Goal: Task Accomplishment & Management: Manage account settings

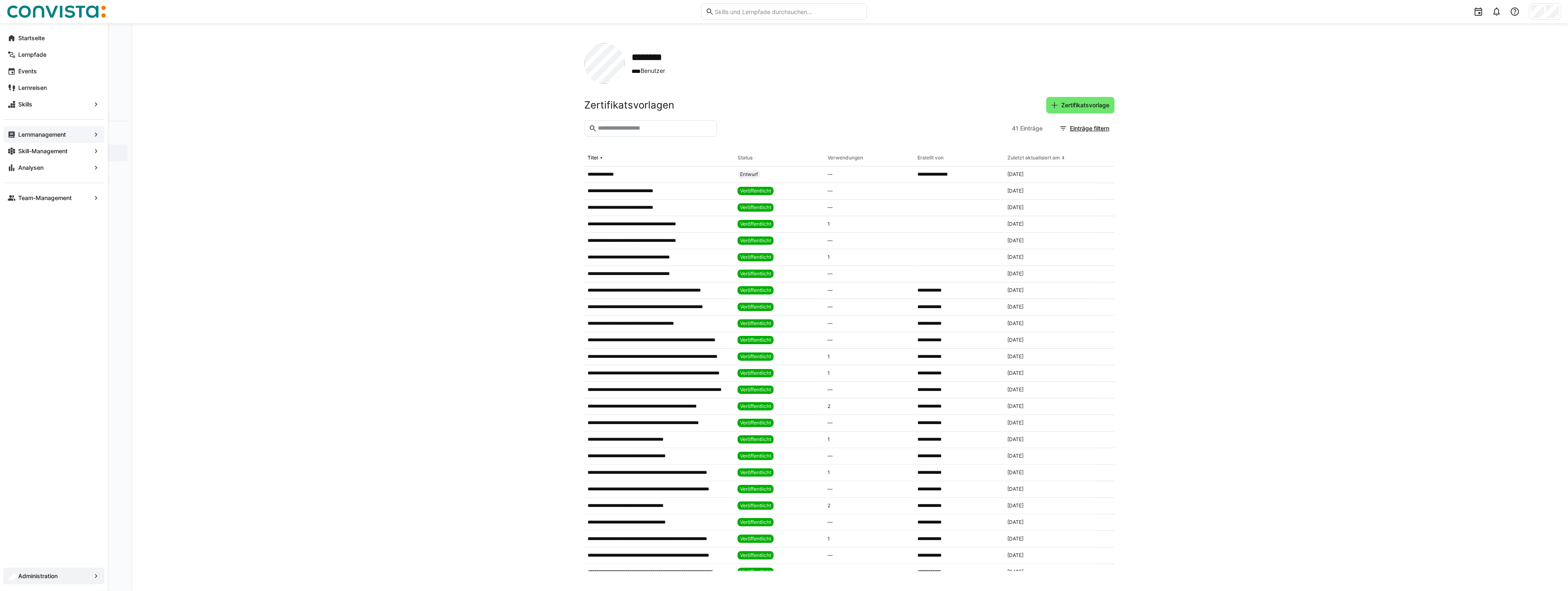
click at [52, 138] on span "Lernmanagement" at bounding box center [54, 135] width 74 height 9
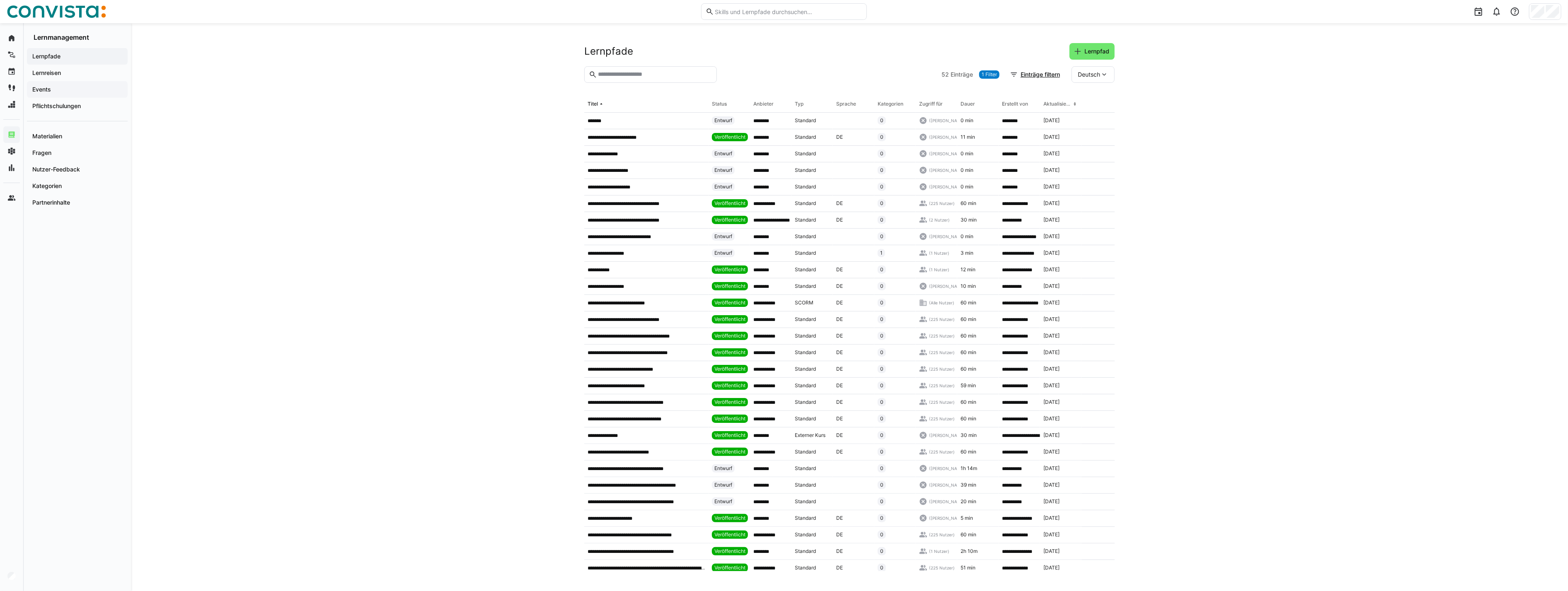
click at [75, 86] on span "Events" at bounding box center [77, 89] width 93 height 9
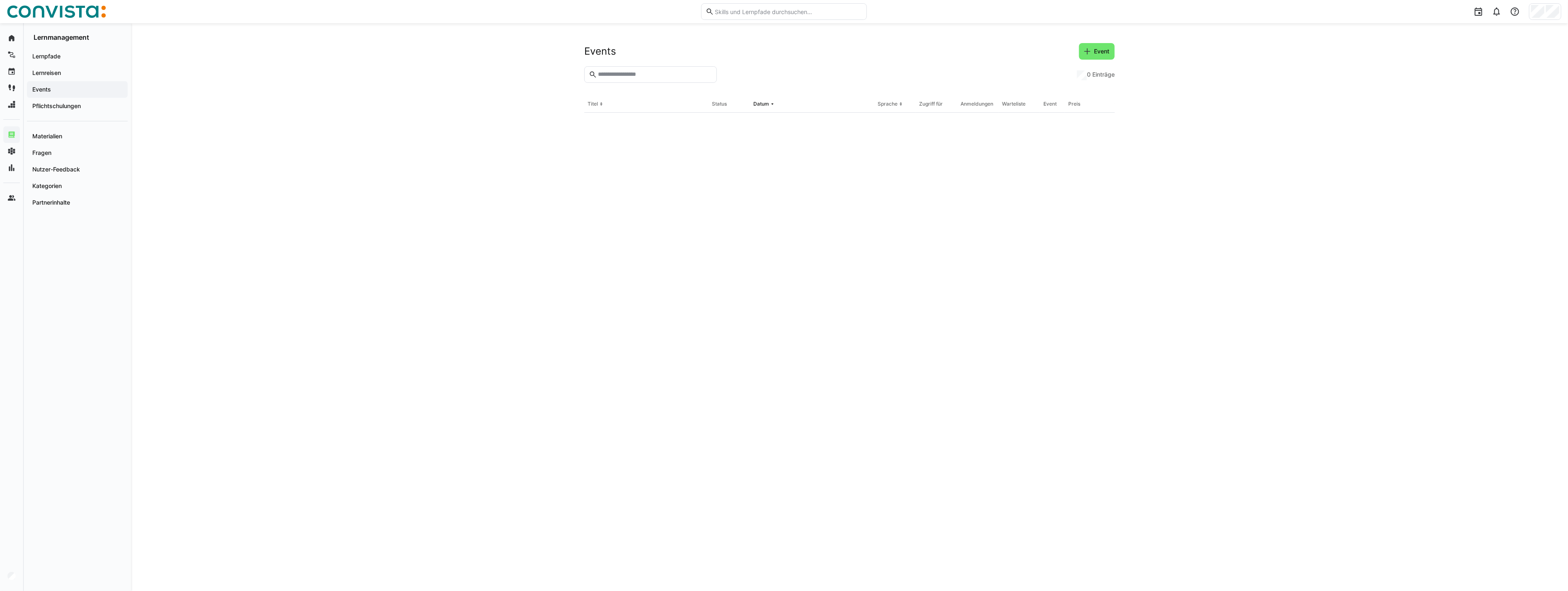
click at [654, 71] on input "text" at bounding box center [654, 74] width 115 height 7
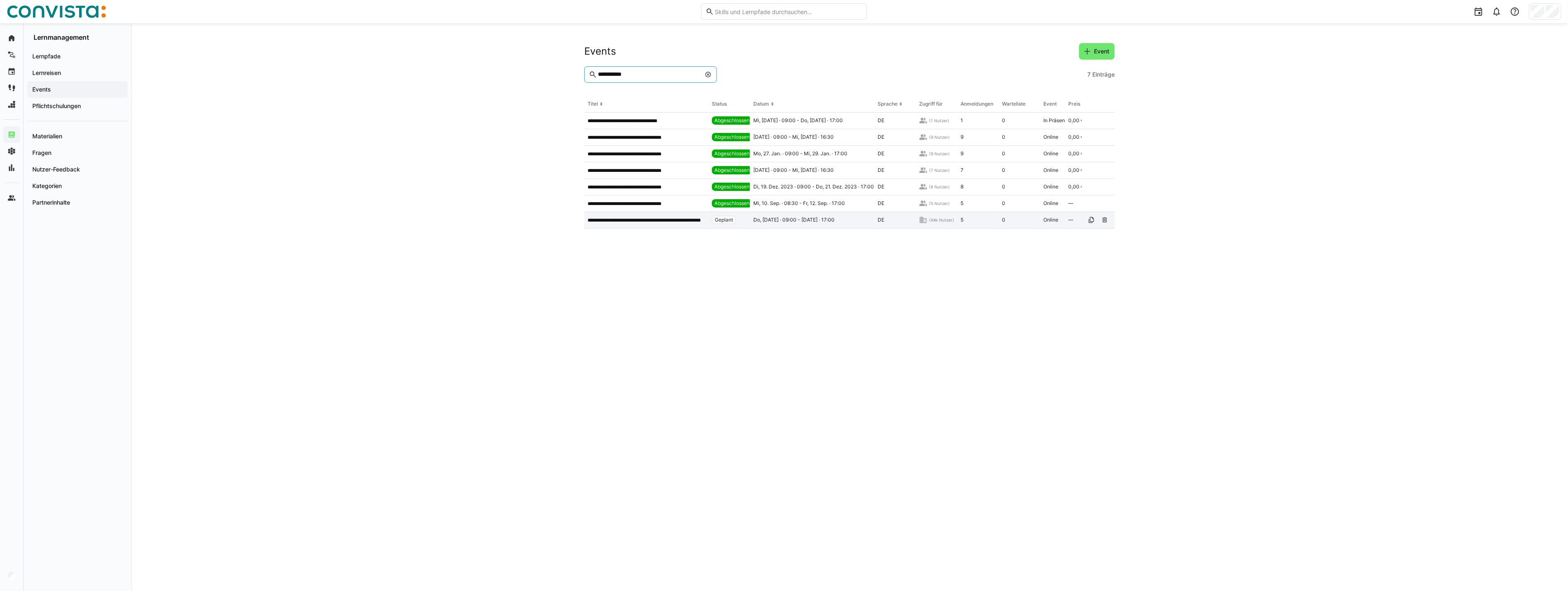
type input "**********"
click at [641, 220] on p "**********" at bounding box center [646, 220] width 117 height 7
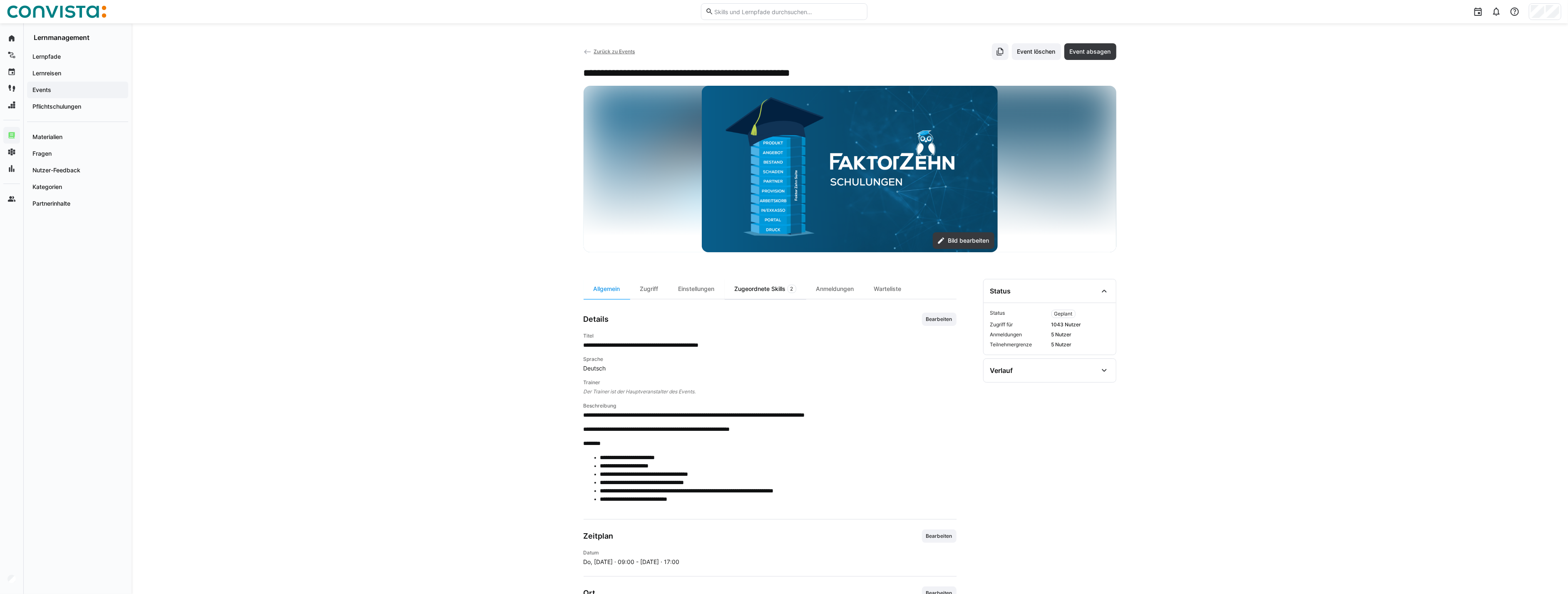
click at [799, 299] on div "Zugeordnete Skills 2" at bounding box center [765, 289] width 81 height 20
click at [841, 293] on div "Anmeldungen" at bounding box center [835, 289] width 58 height 20
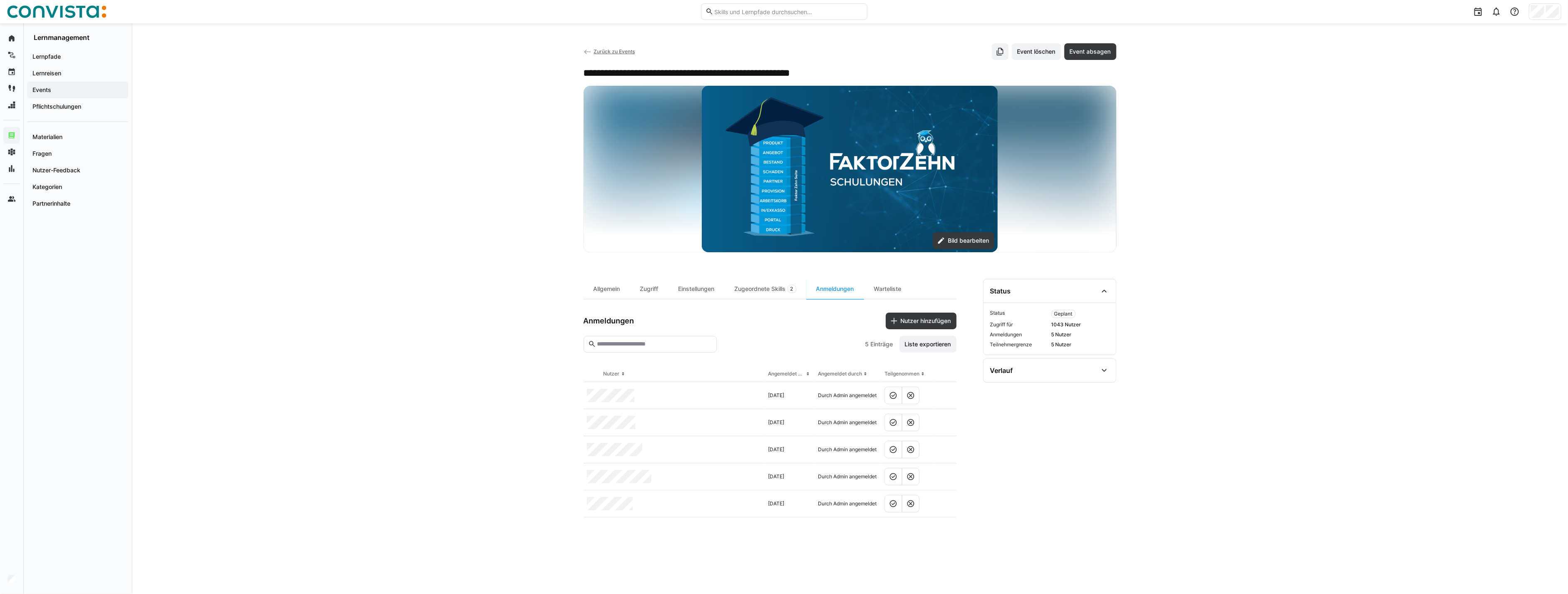
click at [604, 50] on span "Zurück zu Events" at bounding box center [614, 51] width 41 height 6
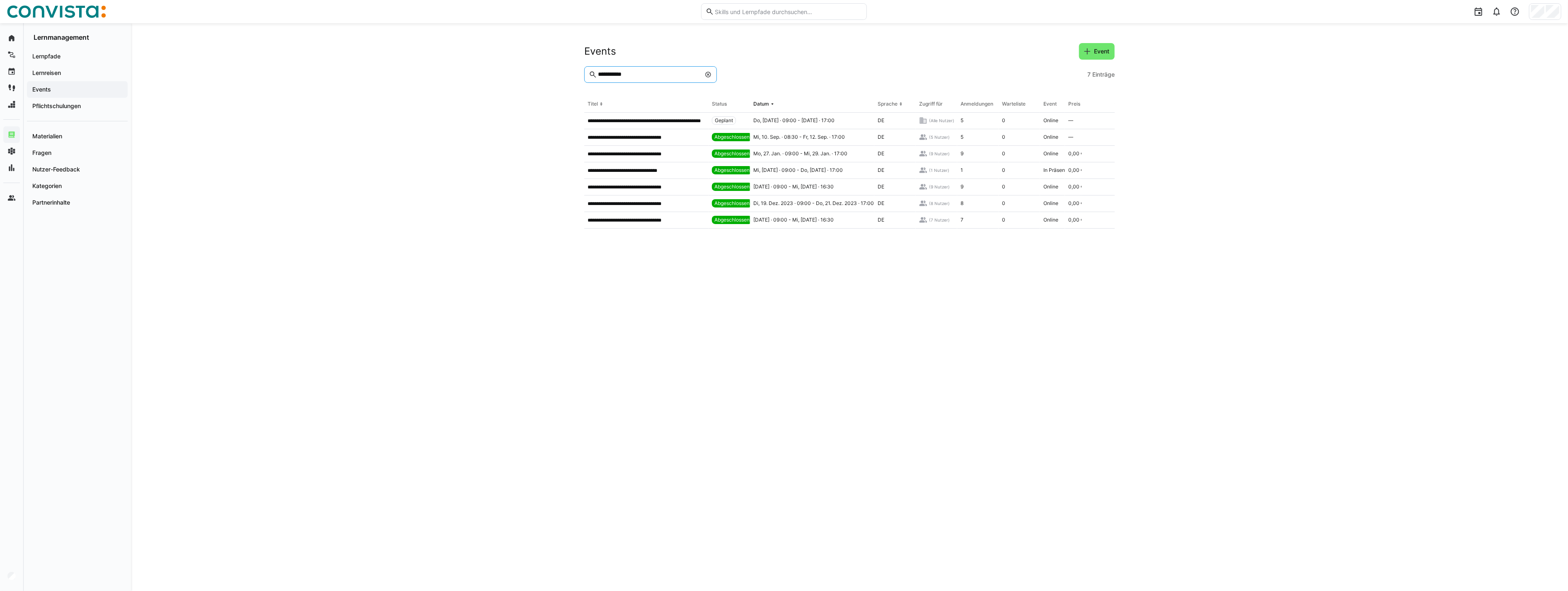
drag, startPoint x: 679, startPoint y: 74, endPoint x: 509, endPoint y: 71, distance: 170.0
click at [509, 71] on div "**********" at bounding box center [849, 307] width 1437 height 568
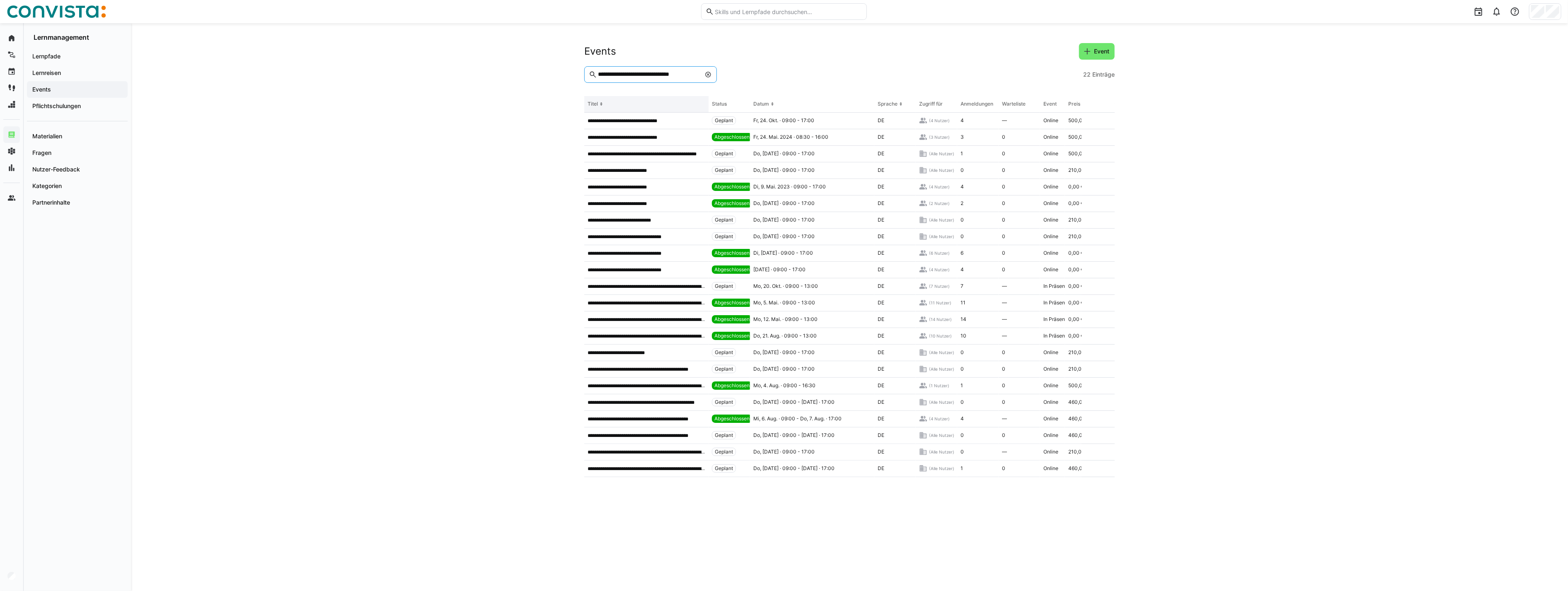
type input "**********"
click at [626, 104] on th "Titel" at bounding box center [646, 104] width 124 height 16
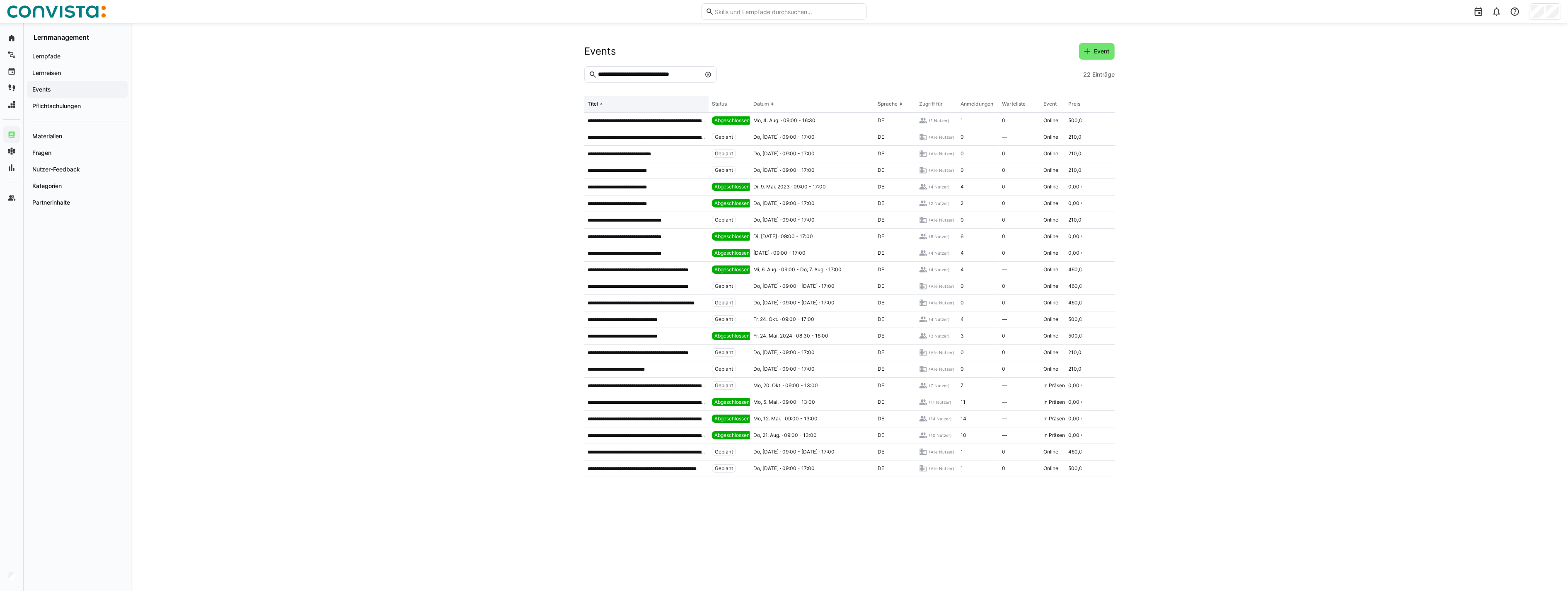
click at [626, 104] on th "Titel" at bounding box center [646, 104] width 124 height 16
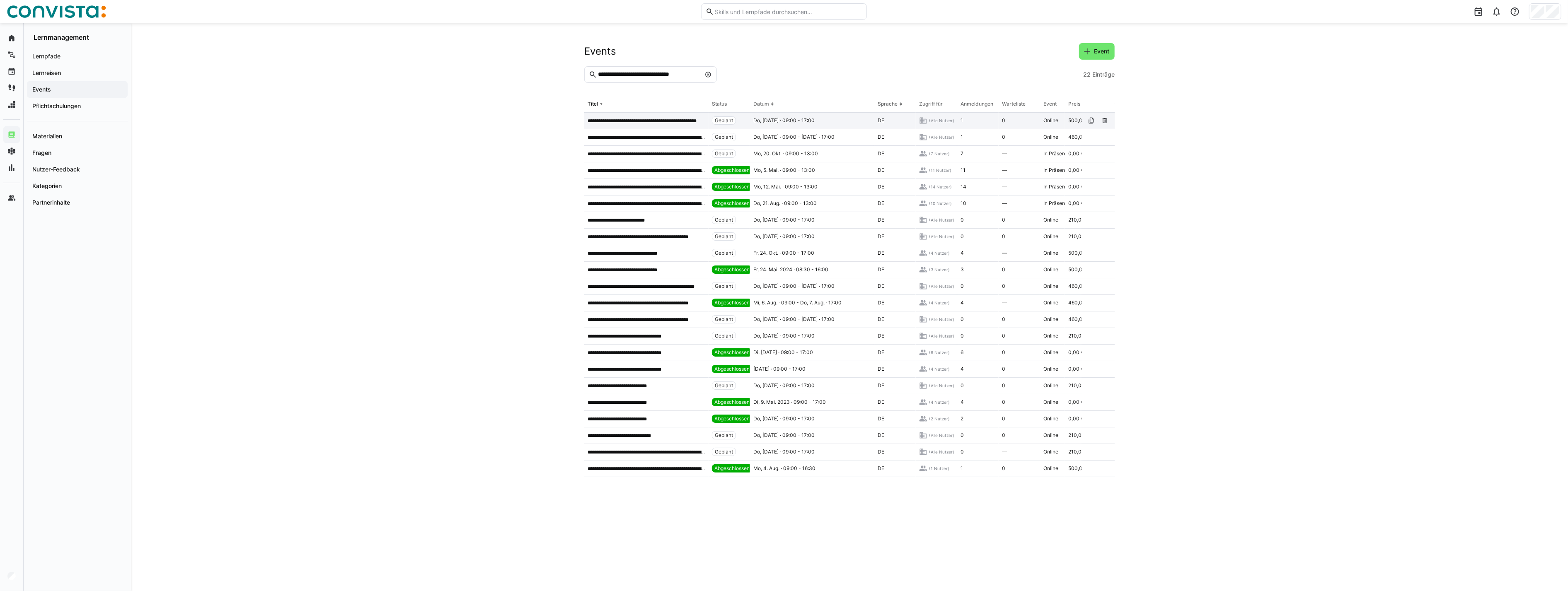
click at [736, 124] on div "Geplant" at bounding box center [729, 121] width 41 height 16
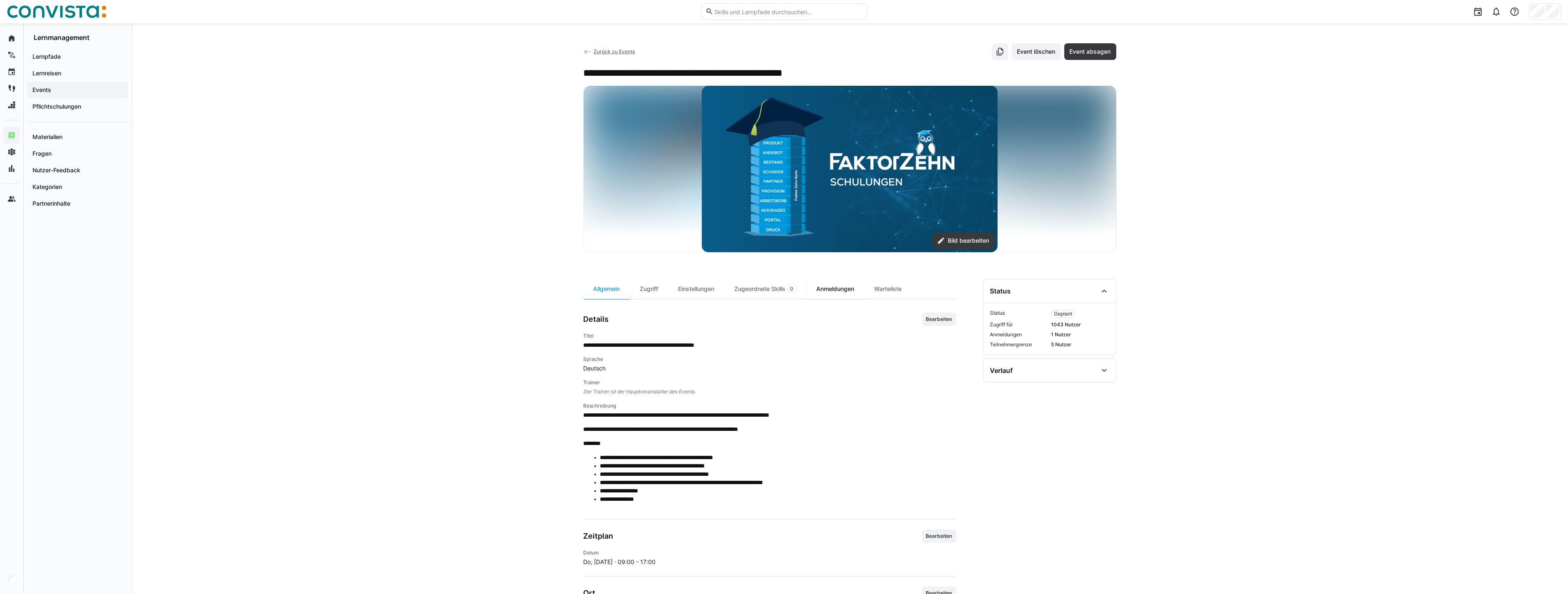
click at [861, 286] on div "Anmeldungen" at bounding box center [835, 289] width 58 height 20
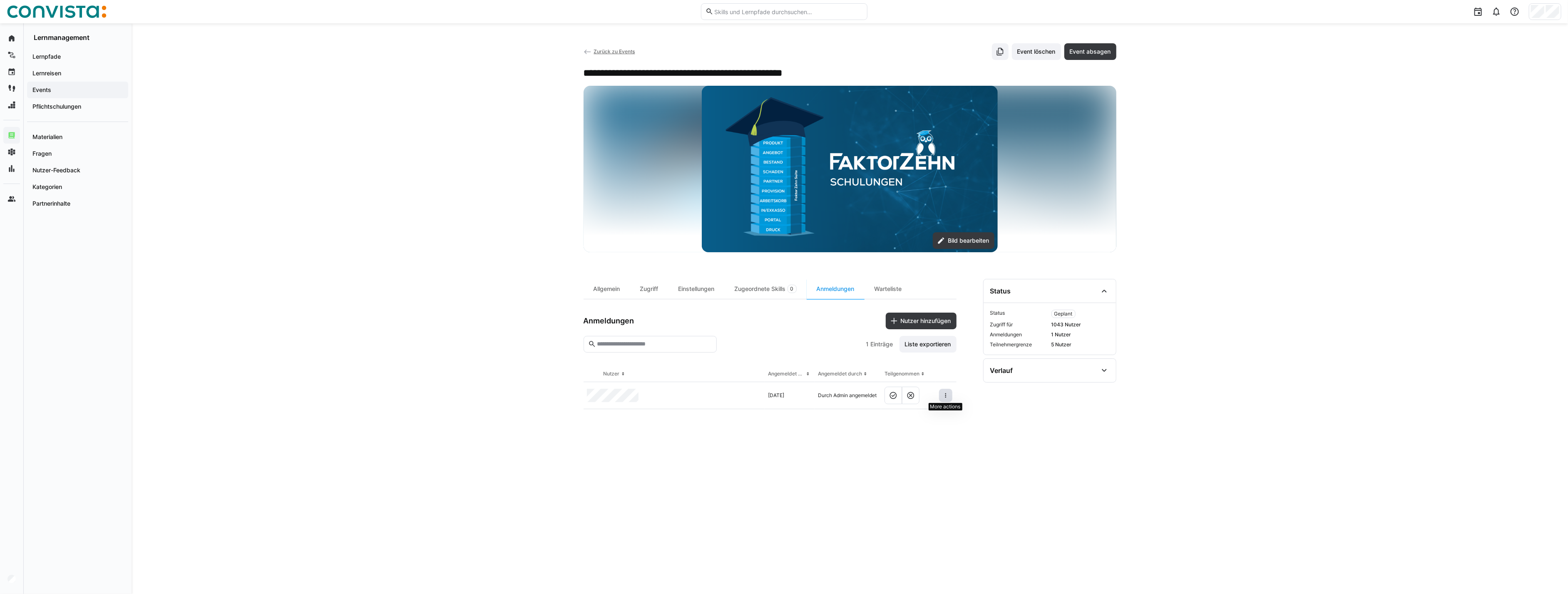
click at [950, 395] on span at bounding box center [946, 396] width 13 height 13
click at [934, 413] on div "Teilnehmer entfernen" at bounding box center [920, 414] width 51 height 7
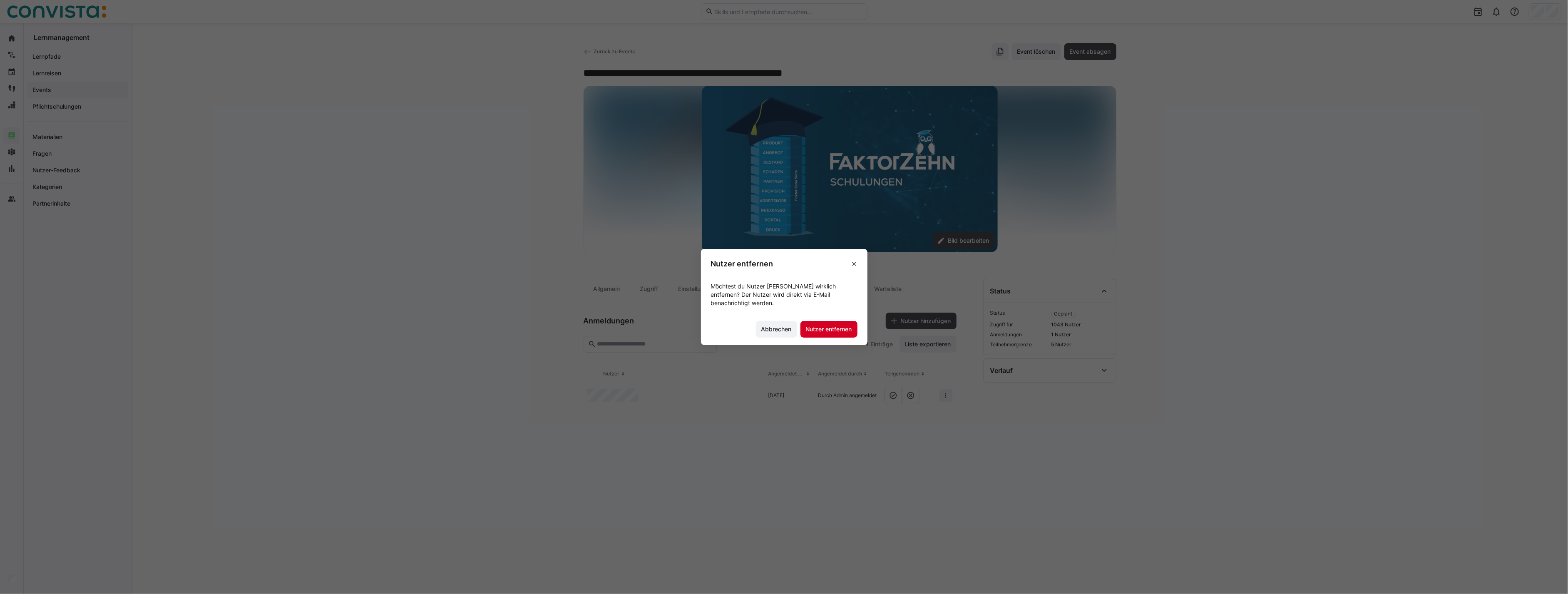
click at [837, 332] on span "Nutzer entfernen" at bounding box center [829, 330] width 49 height 9
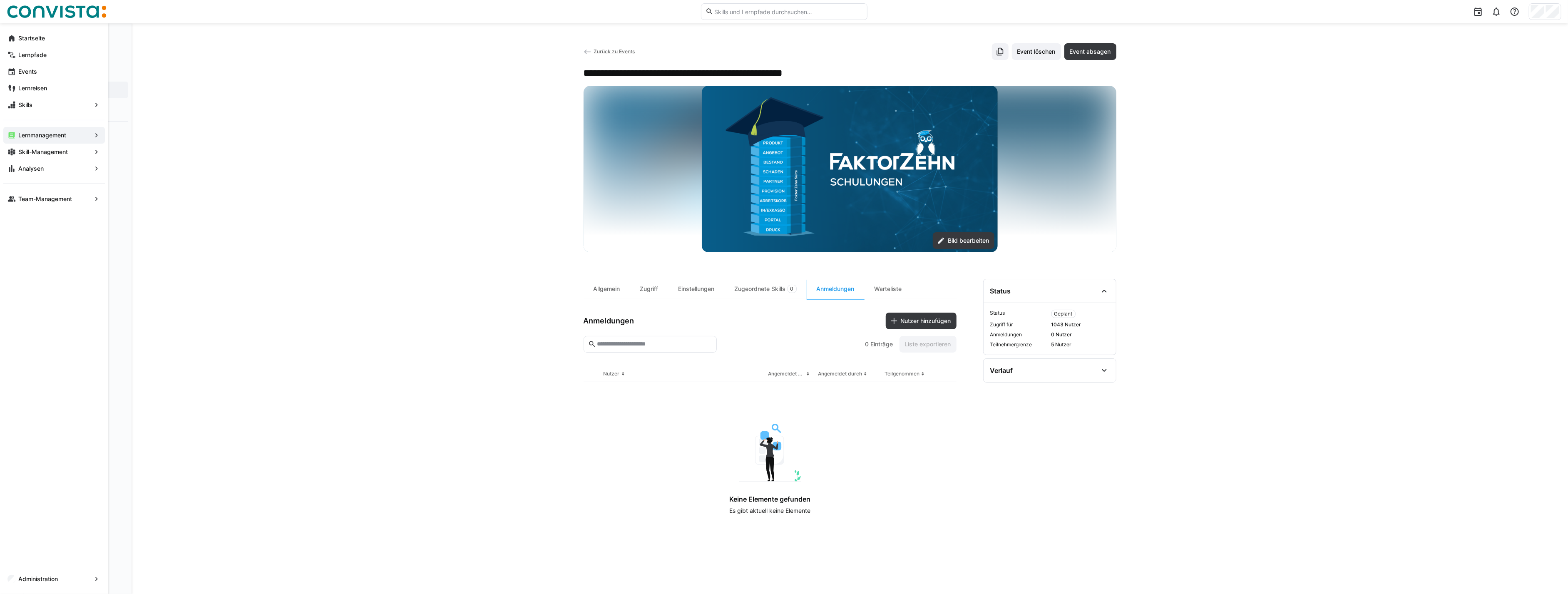
click at [628, 51] on span "Zurück zu Events" at bounding box center [614, 51] width 41 height 6
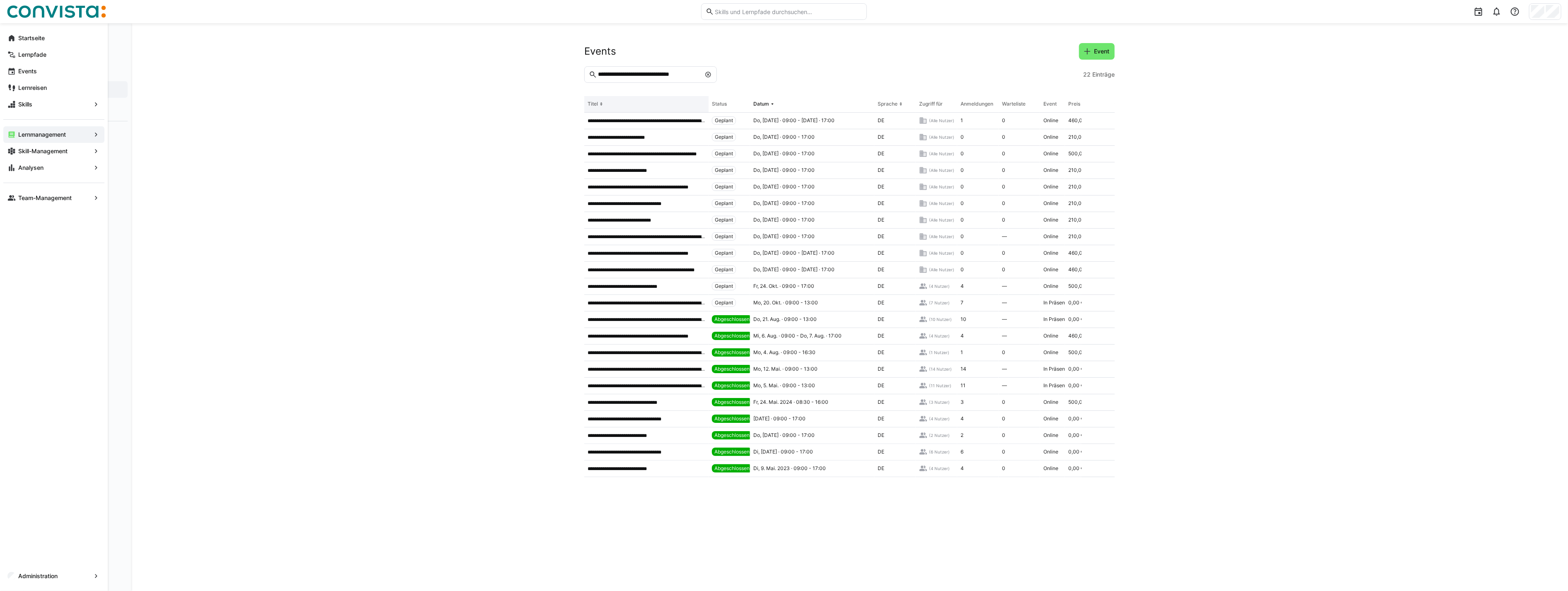
click at [633, 103] on th "Titel" at bounding box center [646, 104] width 124 height 16
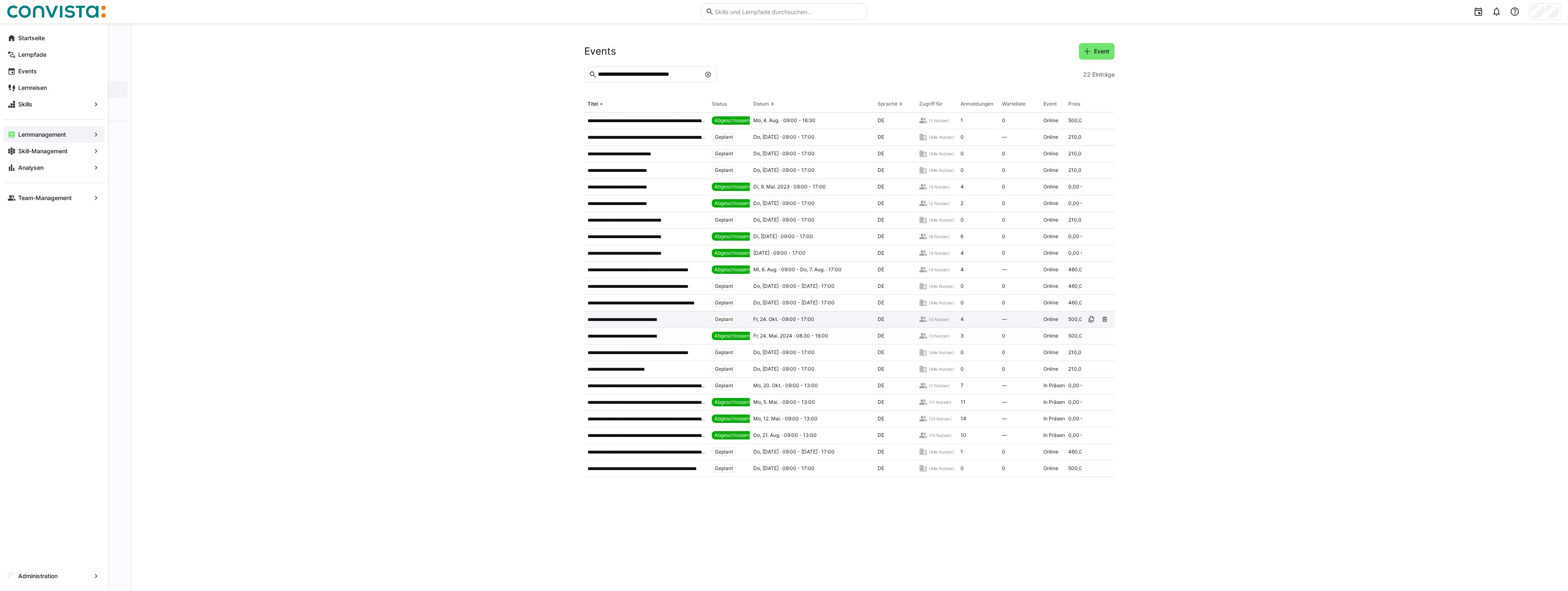
click at [694, 317] on app-table-first-column "**********" at bounding box center [646, 320] width 117 height 7
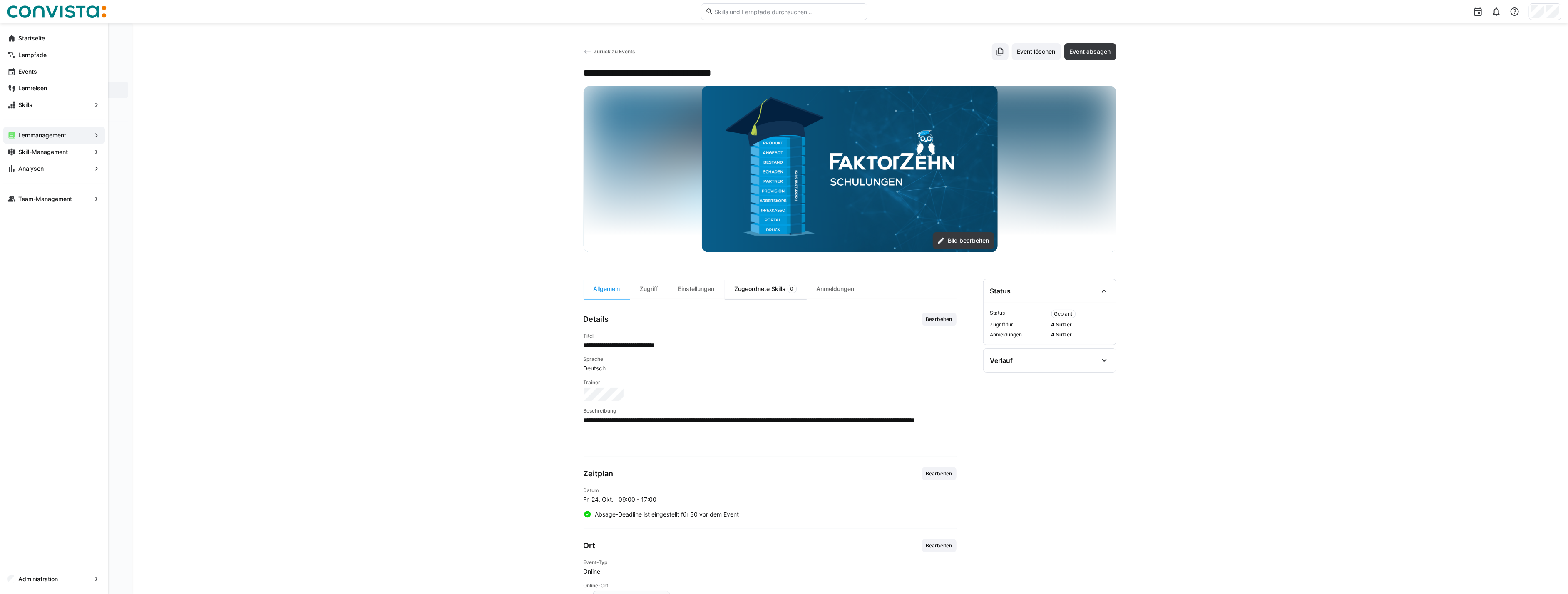
click at [769, 288] on div "Zugeordnete Skills 0" at bounding box center [766, 289] width 82 height 20
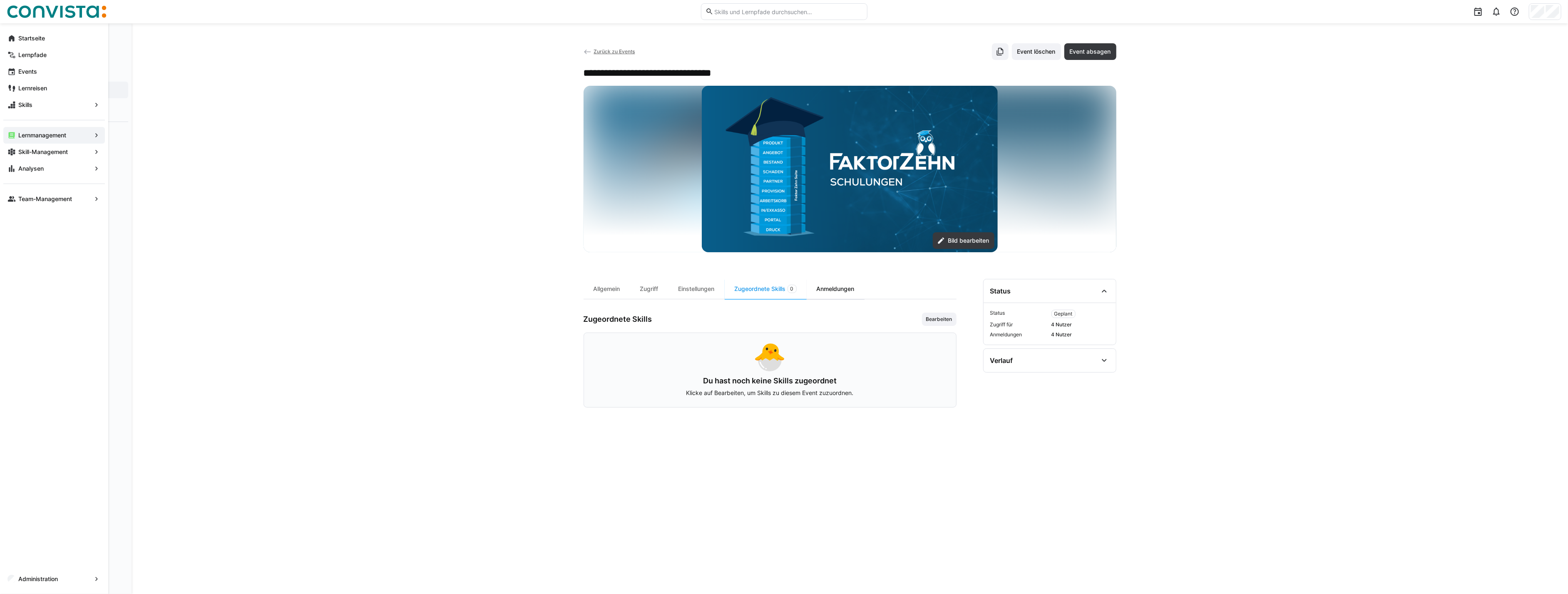
click at [854, 288] on div "Anmeldungen" at bounding box center [835, 289] width 58 height 20
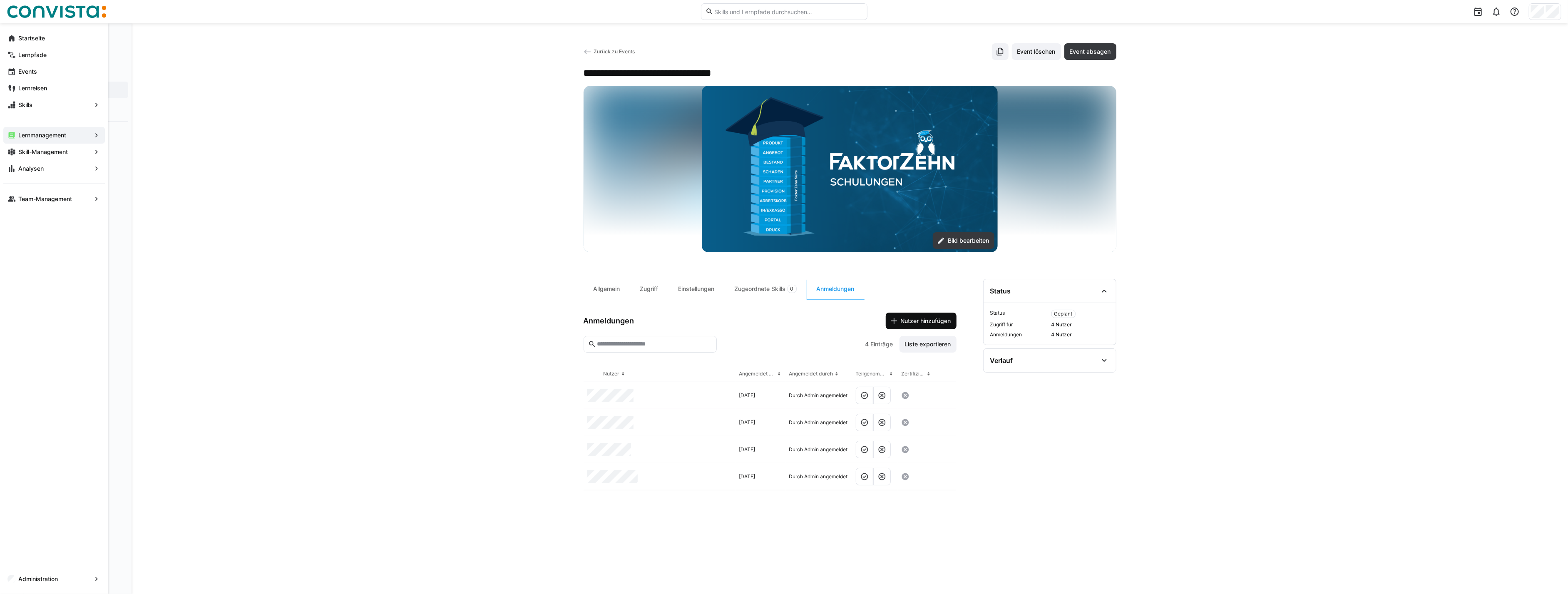
click at [936, 325] on span "Nutzer hinzufügen" at bounding box center [922, 321] width 71 height 17
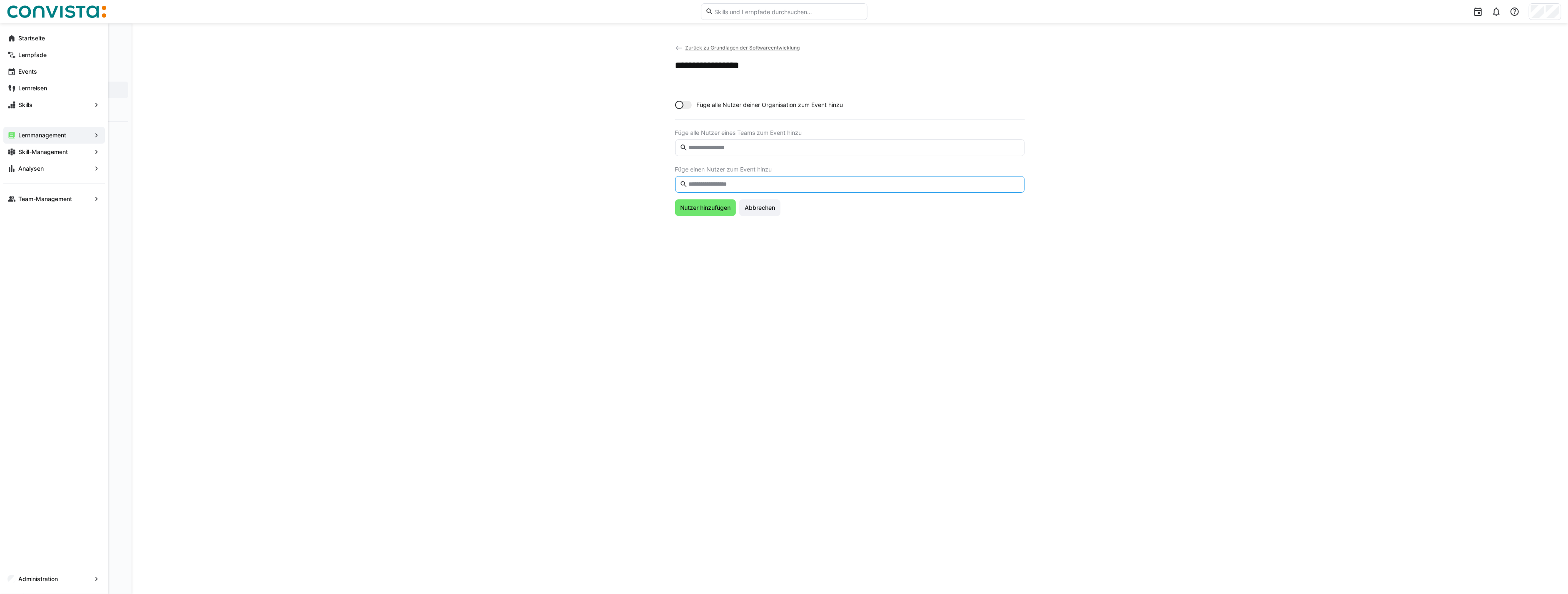
click at [728, 182] on input "text" at bounding box center [854, 184] width 332 height 7
type input "*****"
click at [729, 216] on span at bounding box center [850, 209] width 350 height 23
click at [696, 229] on span "Nutzer hinzufügen" at bounding box center [705, 228] width 53 height 9
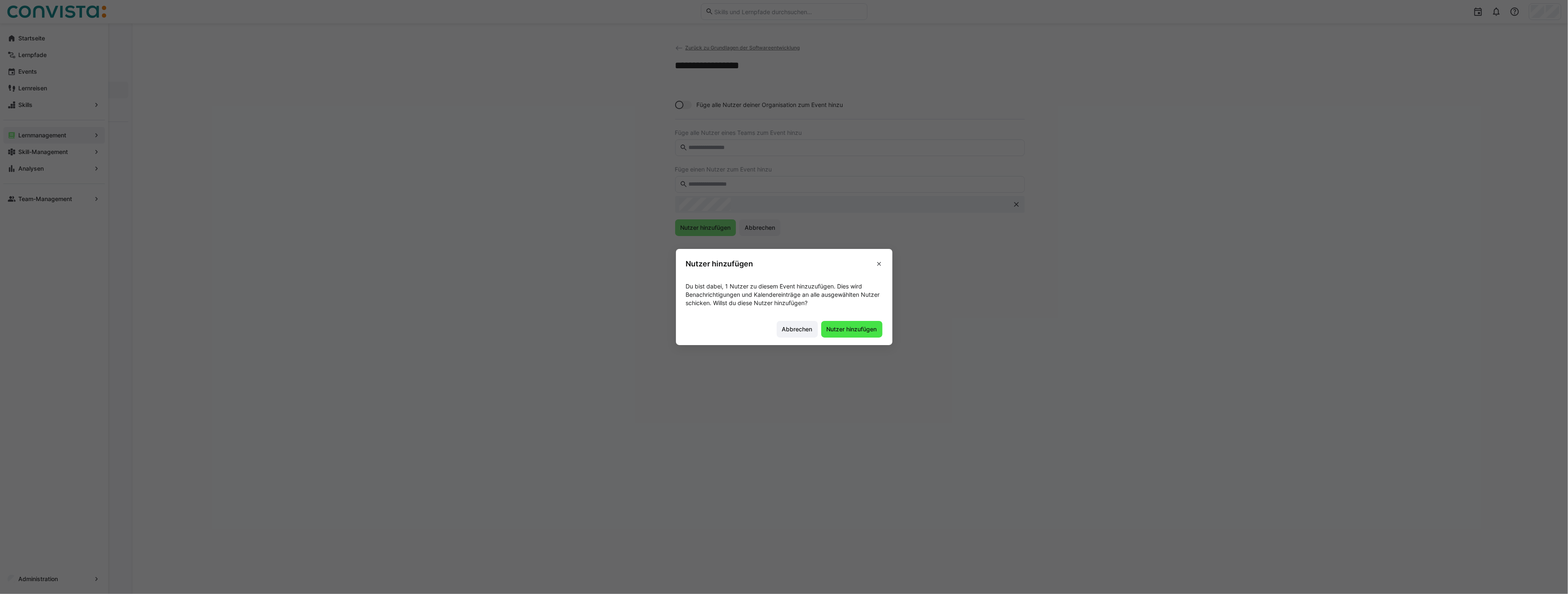
click at [846, 333] on span "Nutzer hinzufügen" at bounding box center [852, 330] width 53 height 9
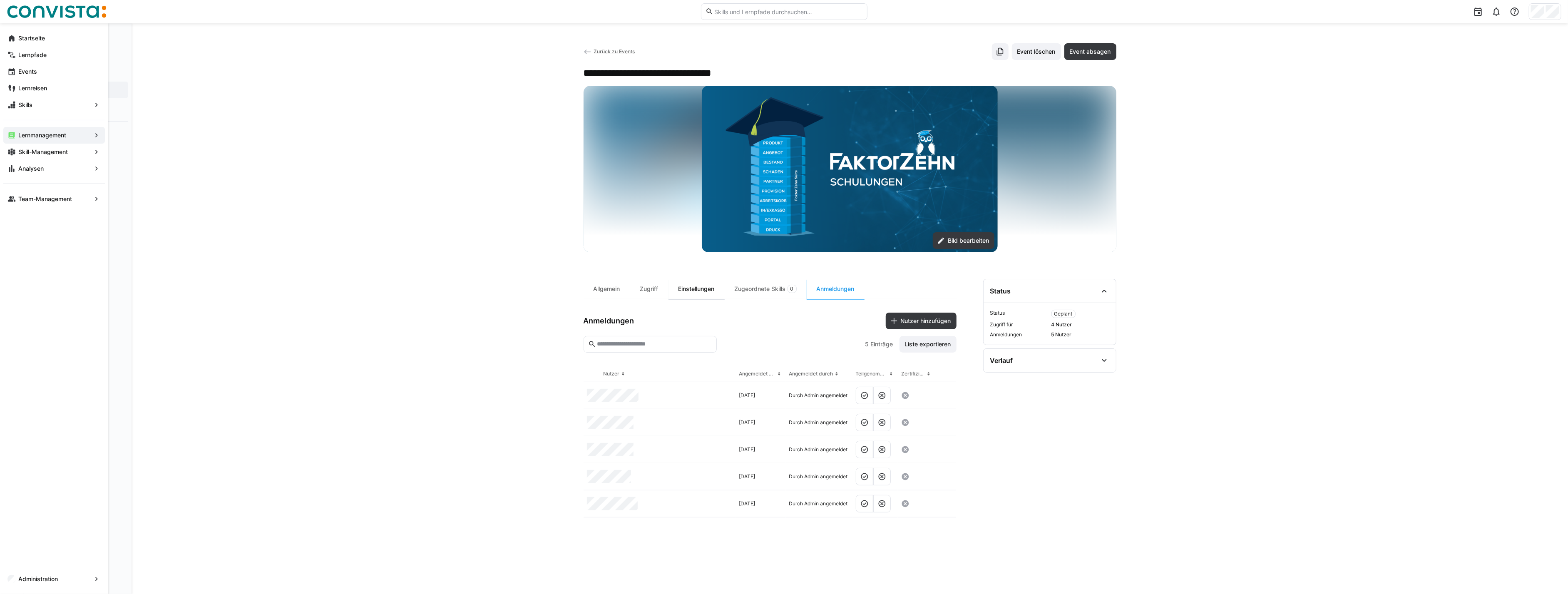
click at [712, 284] on div "Einstellungen" at bounding box center [697, 289] width 56 height 20
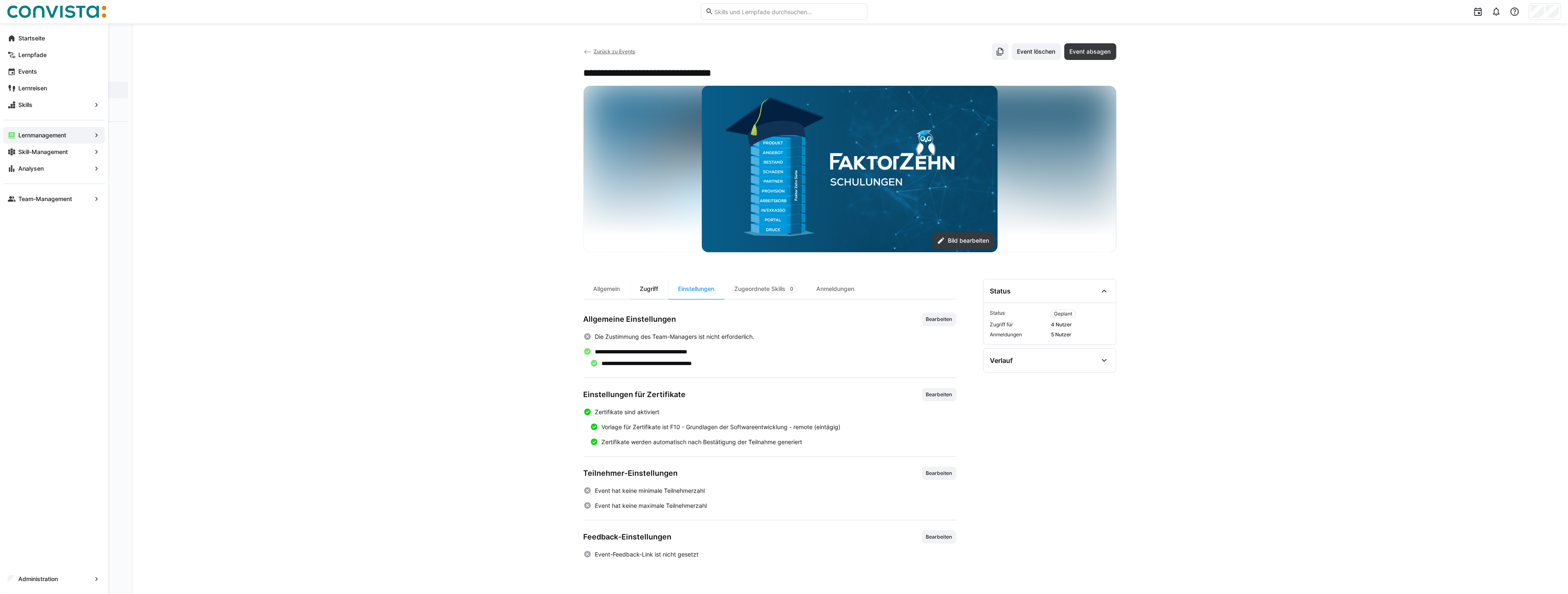
click at [637, 293] on div "Zugriff" at bounding box center [649, 289] width 39 height 20
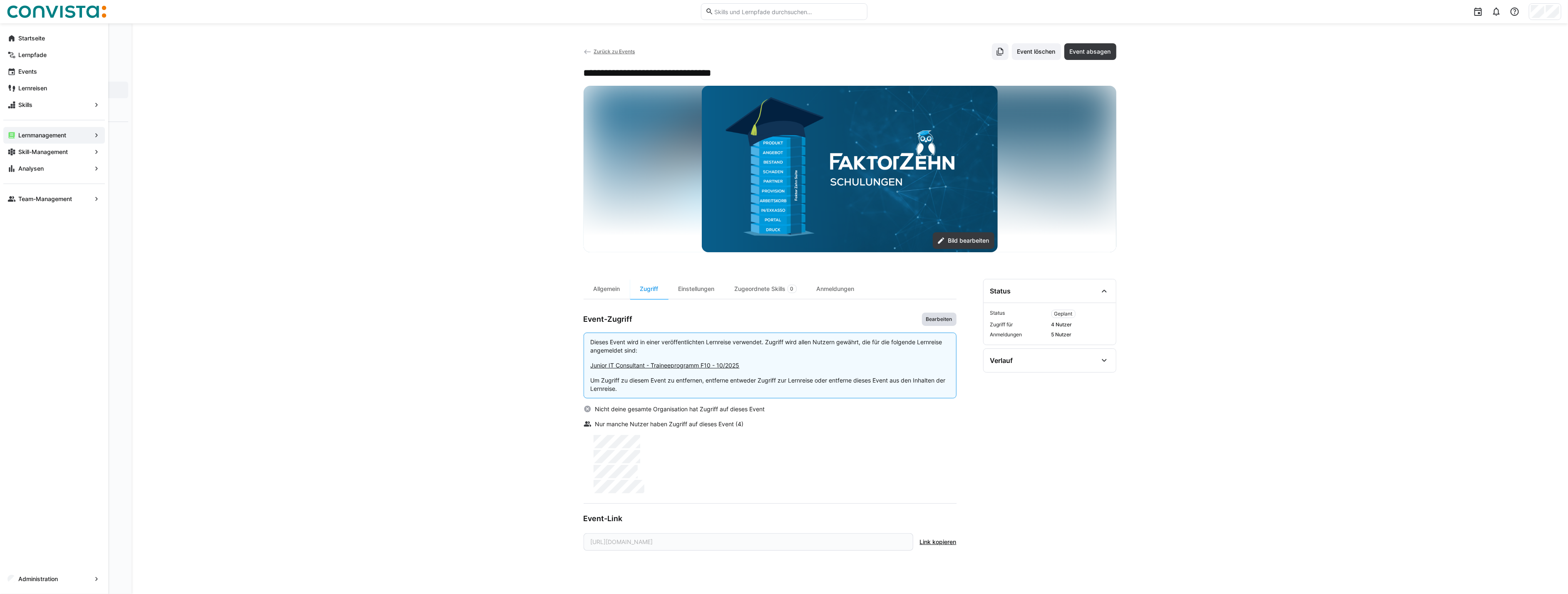
click at [936, 322] on span "Bearbeiten" at bounding box center [939, 319] width 35 height 13
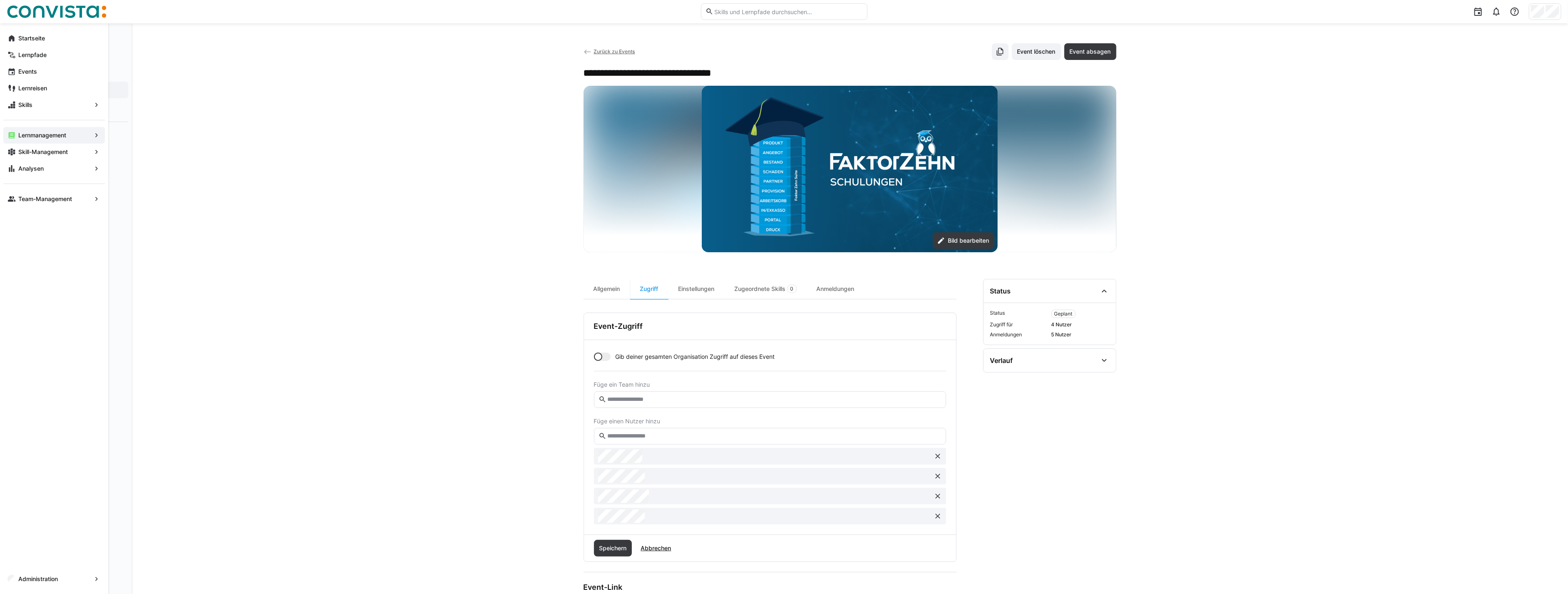
click at [682, 431] on eds-input at bounding box center [770, 436] width 352 height 17
type input "*****"
click at [708, 459] on div at bounding box center [770, 460] width 339 height 13
click at [611, 570] on span "Speichern" at bounding box center [613, 568] width 30 height 9
